Goal: Task Accomplishment & Management: Manage account settings

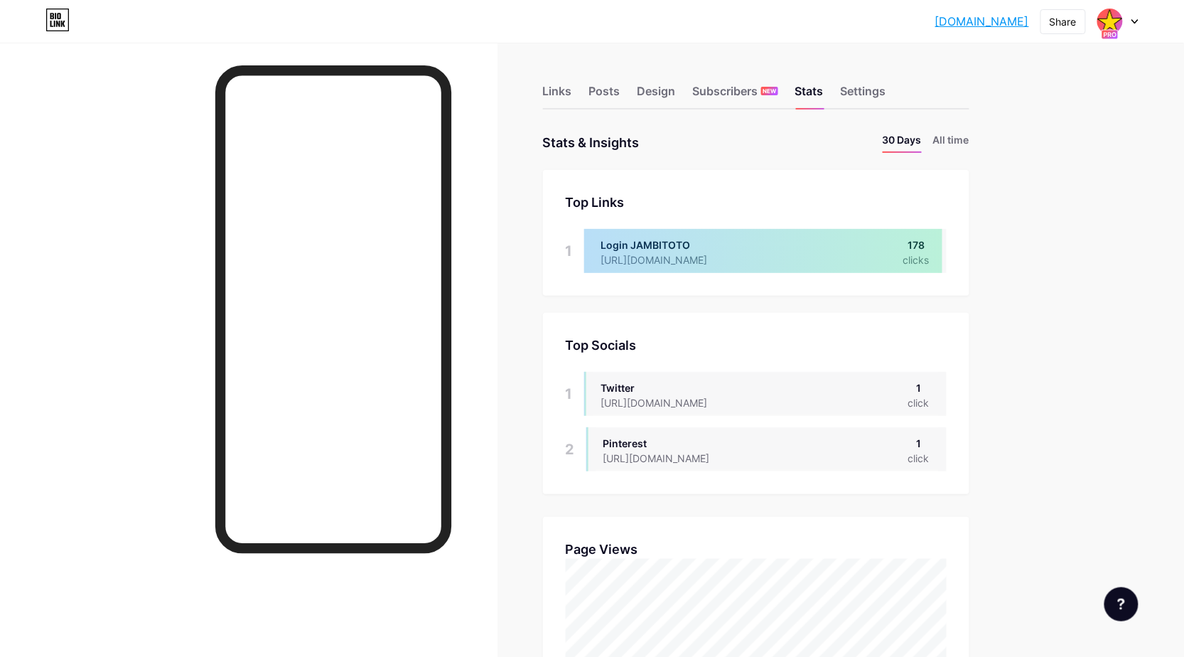
scroll to position [657, 1184]
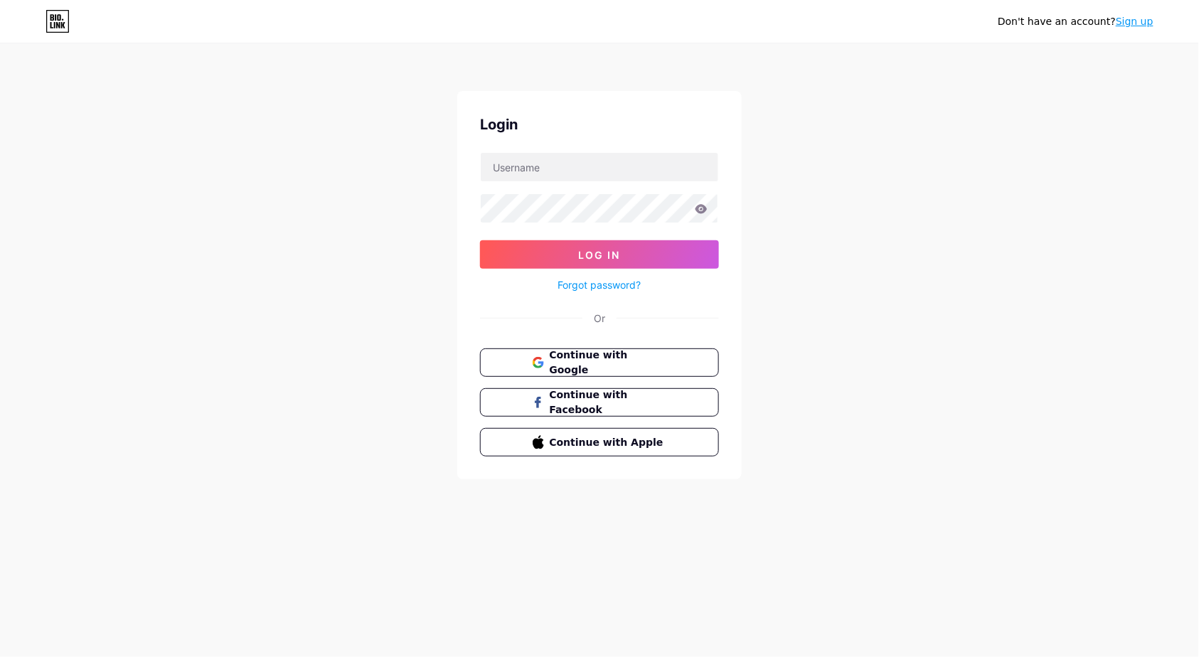
click at [683, 376] on button "Continue with Google" at bounding box center [599, 362] width 239 height 28
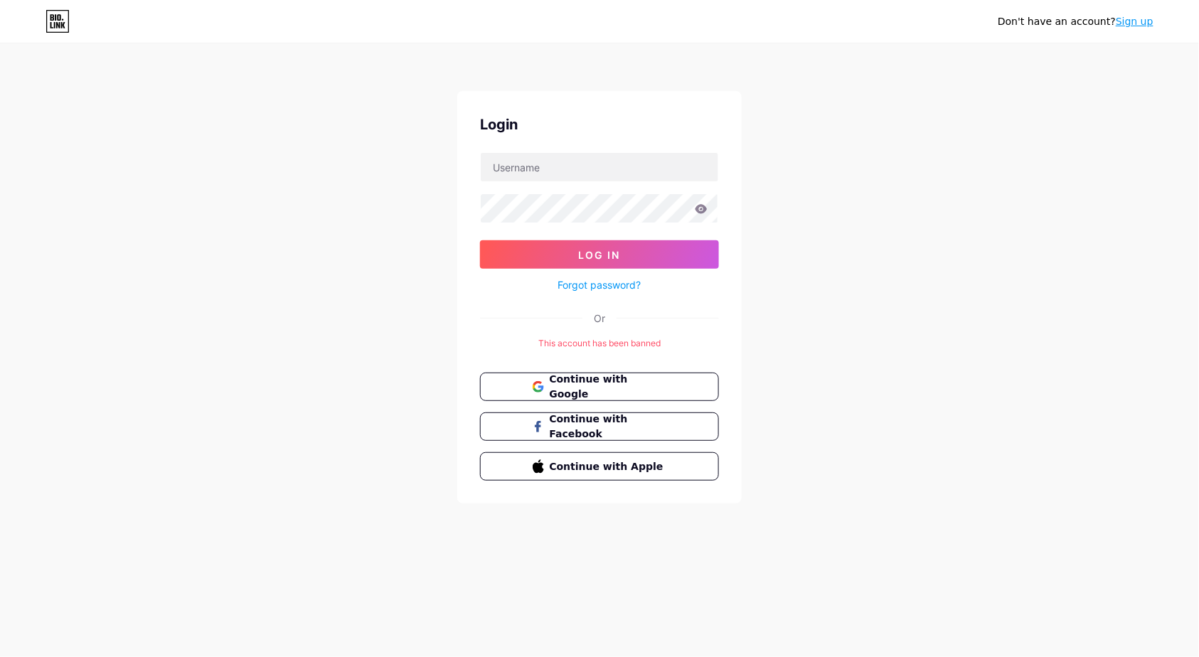
drag, startPoint x: 764, startPoint y: 316, endPoint x: 854, endPoint y: 291, distance: 93.8
click at [806, 311] on div "Don't have an account? Sign up Login Log In Forgot password? Or This account ha…" at bounding box center [599, 274] width 1199 height 549
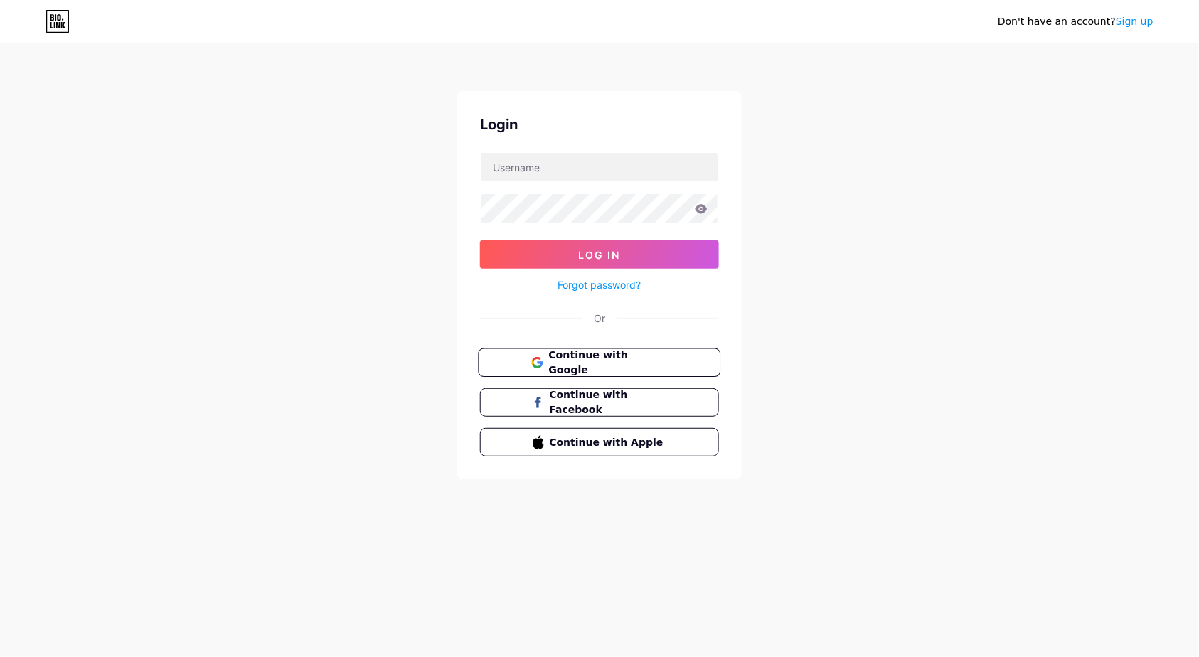
click at [598, 364] on span "Continue with Google" at bounding box center [607, 363] width 119 height 31
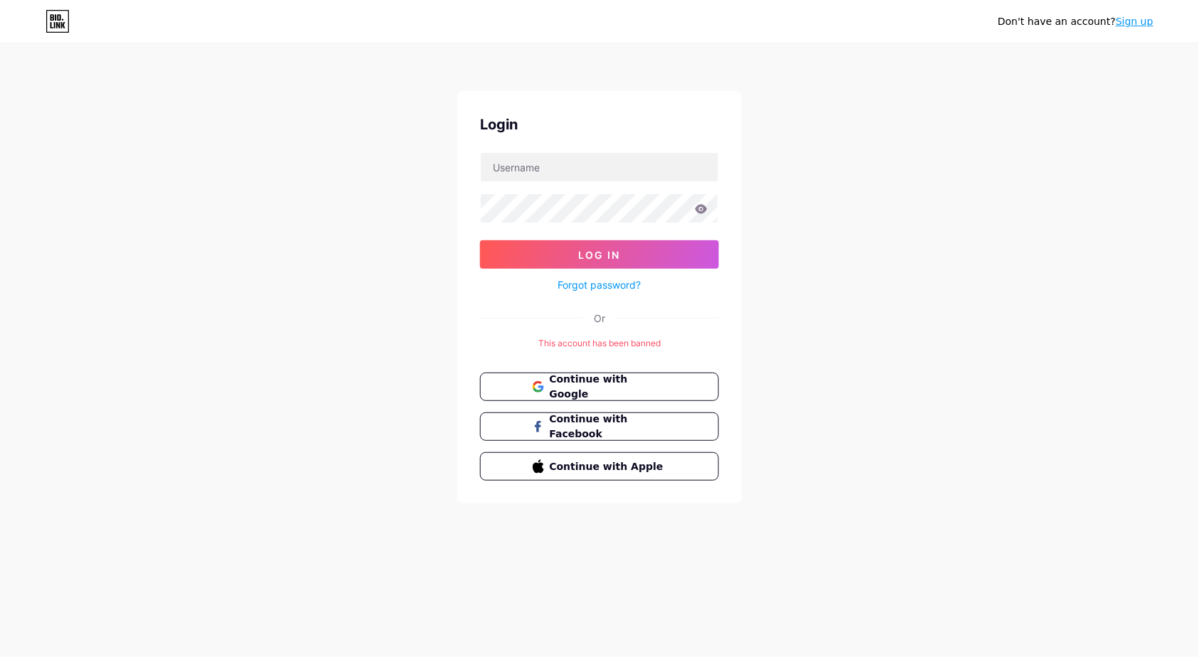
click at [60, 142] on div "Don't have an account? Sign up Login Log In Forgot password? Or This account ha…" at bounding box center [599, 274] width 1199 height 549
